Goal: Task Accomplishment & Management: Complete application form

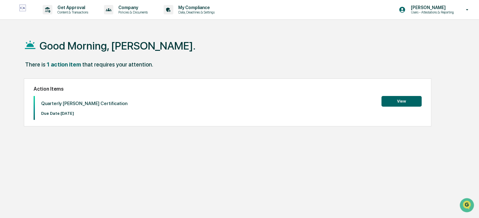
click at [404, 104] on button "View" at bounding box center [401, 101] width 40 height 11
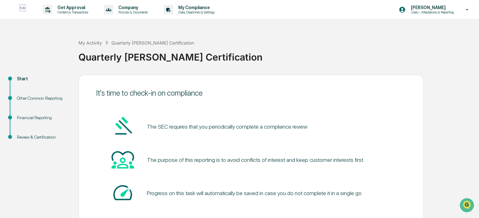
scroll to position [34, 0]
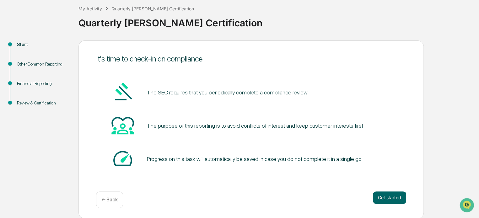
click at [386, 200] on button "Get started" at bounding box center [389, 197] width 33 height 13
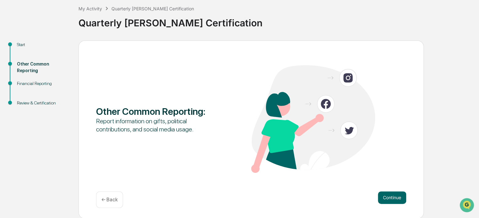
click at [395, 195] on button "Continue" at bounding box center [392, 197] width 28 height 13
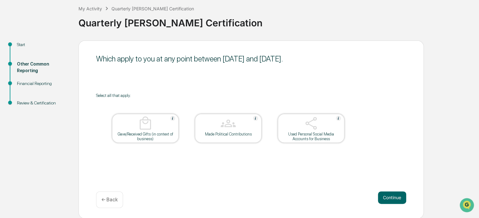
click at [201, 173] on div "Which apply to you at any point between [DATE] and [DATE]. Select all that appl…" at bounding box center [250, 129] width 345 height 178
click at [391, 199] on button "Continue" at bounding box center [392, 197] width 28 height 13
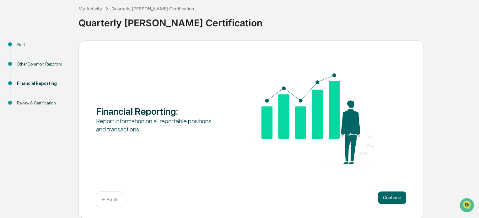
click at [391, 199] on button "Continue" at bounding box center [392, 197] width 28 height 13
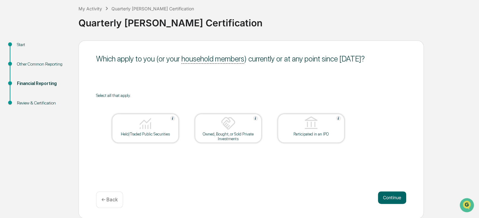
click at [391, 199] on button "Continue" at bounding box center [392, 197] width 28 height 13
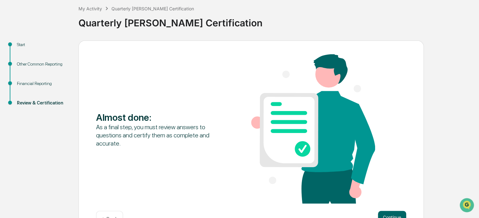
scroll to position [54, 0]
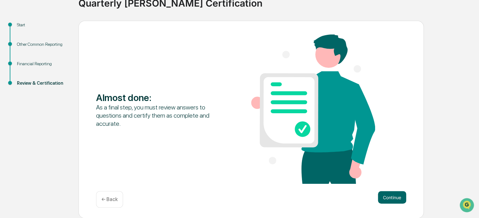
click at [388, 198] on button "Continue" at bounding box center [392, 197] width 28 height 13
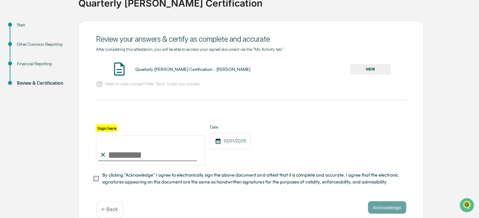
click at [141, 157] on input "Sign here" at bounding box center [150, 150] width 109 height 30
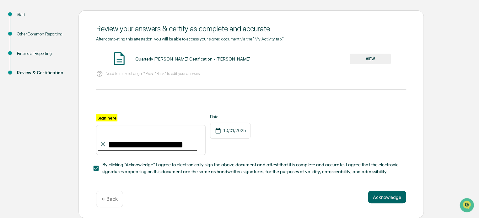
scroll to position [67, 0]
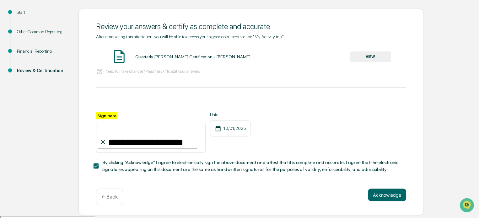
click at [125, 144] on input "**********" at bounding box center [150, 138] width 109 height 30
type input "**********"
click at [384, 196] on button "Acknowledge" at bounding box center [387, 195] width 38 height 13
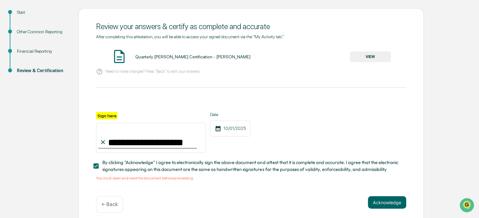
scroll to position [0, 0]
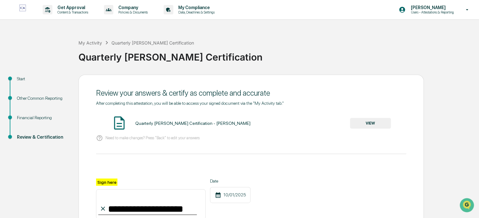
click at [151, 124] on div "Quarterly [PERSON_NAME] Certification - [PERSON_NAME]" at bounding box center [192, 123] width 115 height 5
click at [364, 125] on button "VIEW" at bounding box center [370, 123] width 41 height 11
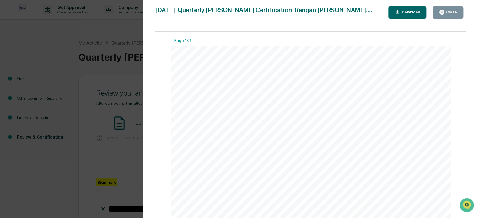
click at [447, 11] on div "Close" at bounding box center [451, 12] width 12 height 4
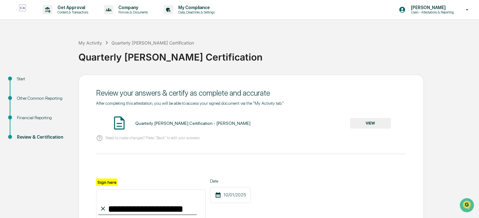
scroll to position [74, 0]
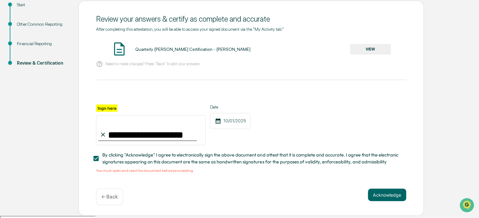
click at [370, 53] on button "VIEW" at bounding box center [370, 49] width 41 height 11
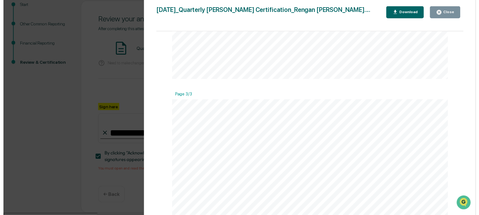
scroll to position [761, 0]
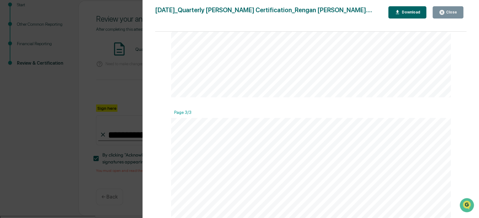
click at [454, 14] on div "Close" at bounding box center [451, 12] width 12 height 4
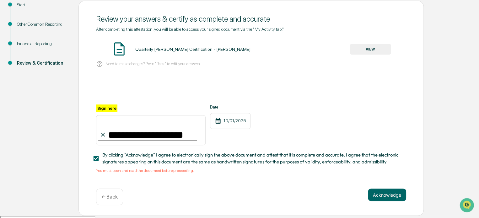
click at [393, 194] on button "Acknowledge" at bounding box center [387, 195] width 38 height 13
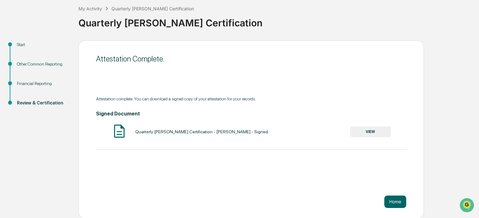
scroll to position [34, 0]
click at [397, 204] on button "Home" at bounding box center [395, 202] width 22 height 13
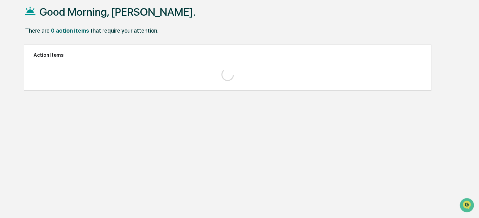
scroll to position [30, 0]
